Goal: Transaction & Acquisition: Download file/media

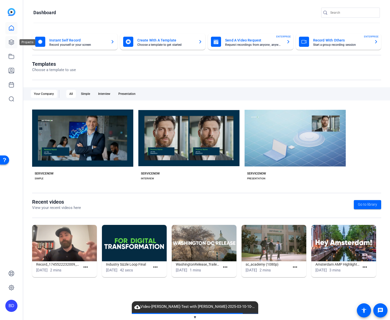
click at [10, 43] on icon at bounding box center [11, 42] width 5 height 5
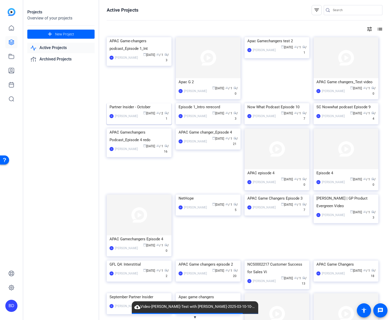
click at [141, 103] on img at bounding box center [139, 103] width 65 height 0
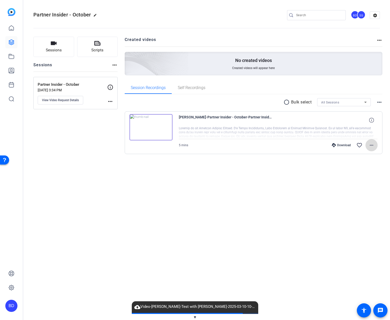
click at [372, 145] on mat-icon "more_horiz" at bounding box center [371, 145] width 6 height 6
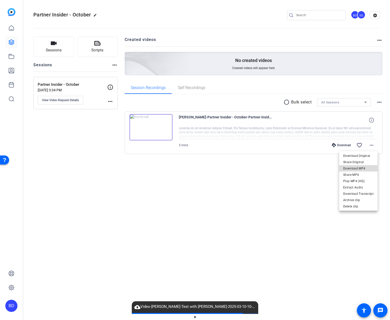
click at [363, 168] on span "Download MP4" at bounding box center [358, 168] width 30 height 6
